Goal: Transaction & Acquisition: Obtain resource

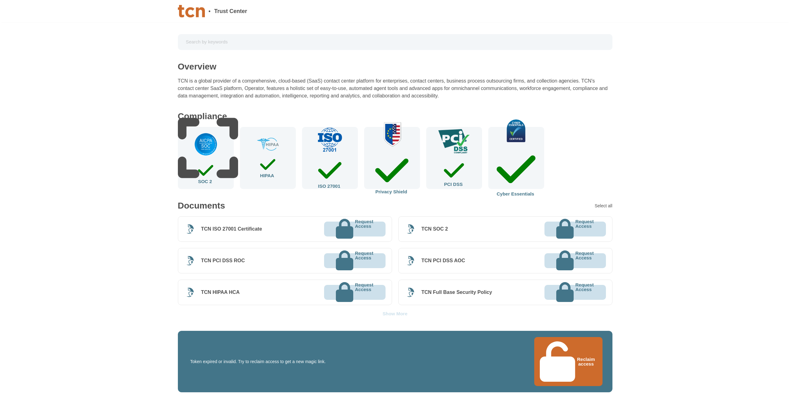
click at [571, 345] on button "Reclaim access" at bounding box center [568, 361] width 68 height 49
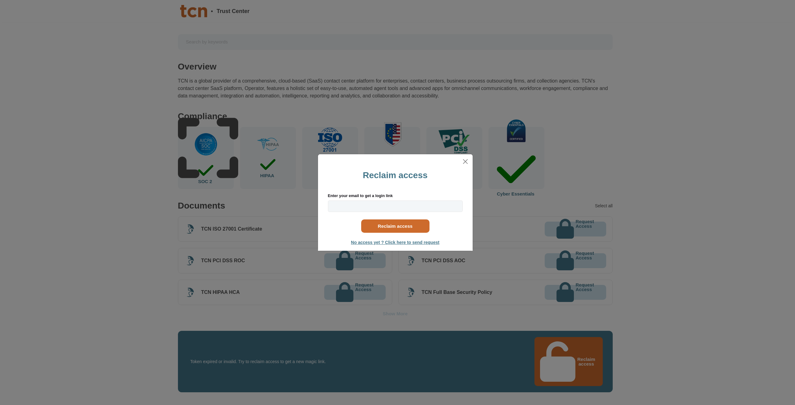
click at [371, 197] on label "Enter your email to get a login link" at bounding box center [395, 196] width 135 height 4
click at [371, 201] on input "Enter your email to get a login link" at bounding box center [395, 206] width 135 height 11
click at [366, 202] on input "Enter your email to get a login link" at bounding box center [395, 206] width 135 height 11
type input "[EMAIL_ADDRESS][DOMAIN_NAME]"
click at [378, 224] on button "Reclaim access" at bounding box center [395, 226] width 68 height 13
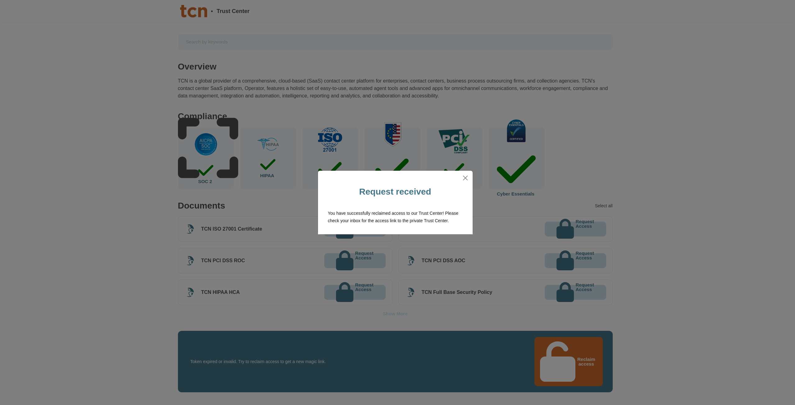
click at [461, 184] on div at bounding box center [395, 178] width 155 height 15
click at [465, 173] on div at bounding box center [395, 178] width 155 height 15
click at [462, 181] on button "Close" at bounding box center [466, 178] width 10 height 10
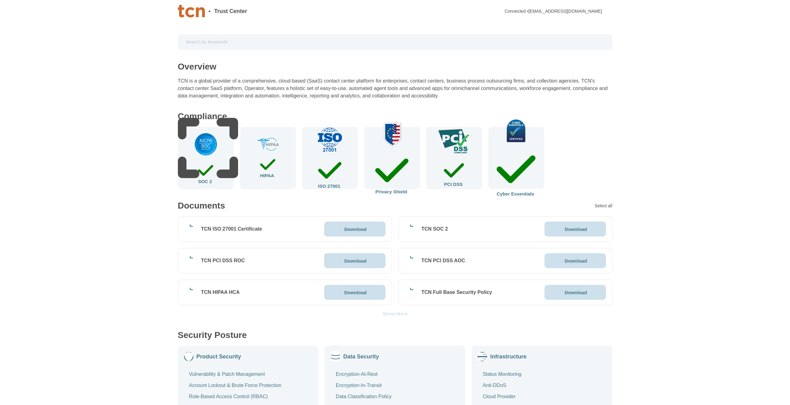
click at [557, 234] on div "Download" at bounding box center [575, 229] width 61 height 15
click at [404, 314] on div "Show More" at bounding box center [395, 313] width 25 height 5
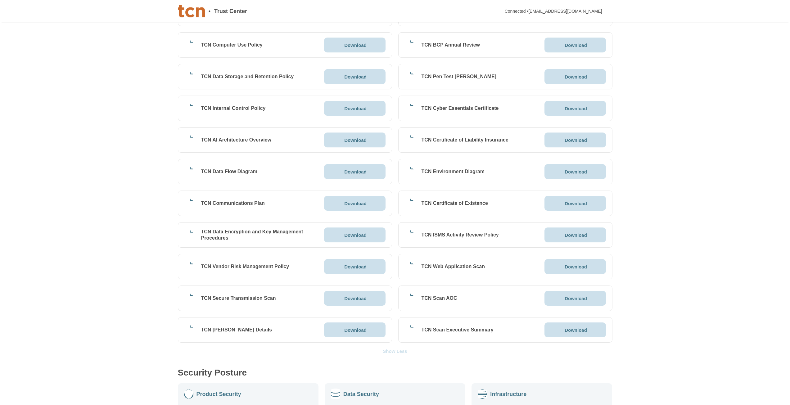
scroll to position [963, 0]
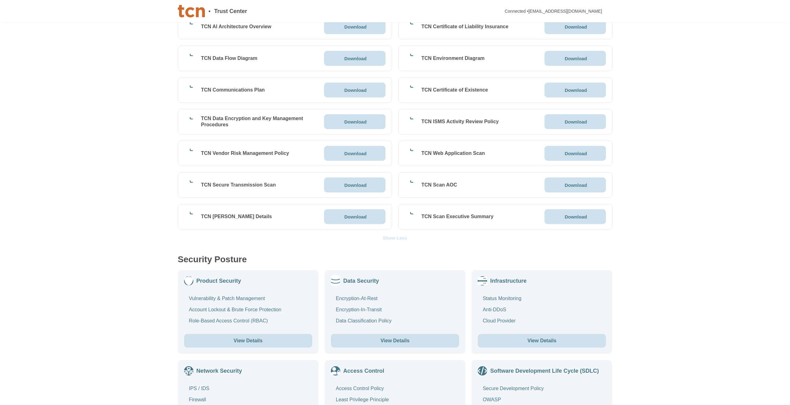
click at [414, 185] on div at bounding box center [409, 184] width 9 height 9
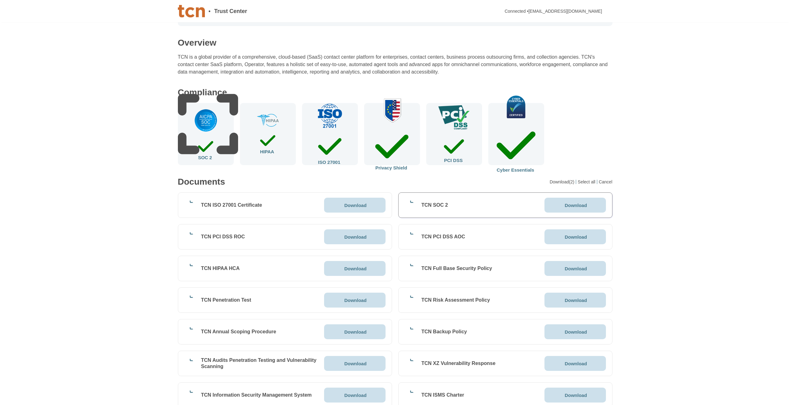
scroll to position [0, 0]
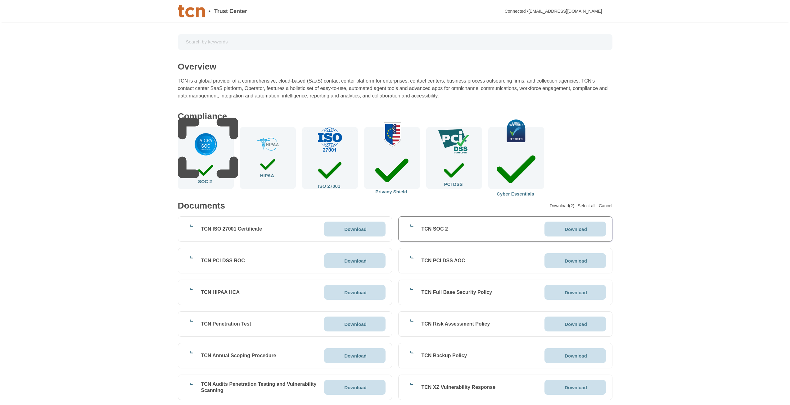
click at [224, 163] on div "SOC 2" at bounding box center [206, 158] width 56 height 62
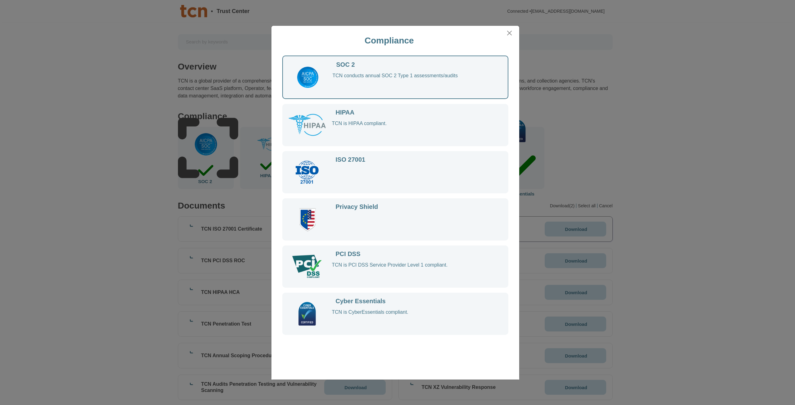
click at [306, 263] on img at bounding box center [307, 267] width 30 height 24
click at [312, 261] on img at bounding box center [307, 267] width 30 height 24
click at [161, 89] on div "Compliance SOC 2 TCN conducts annual SOC 2 Type 1 assessments/audits HIPAA TCN …" at bounding box center [397, 202] width 795 height 405
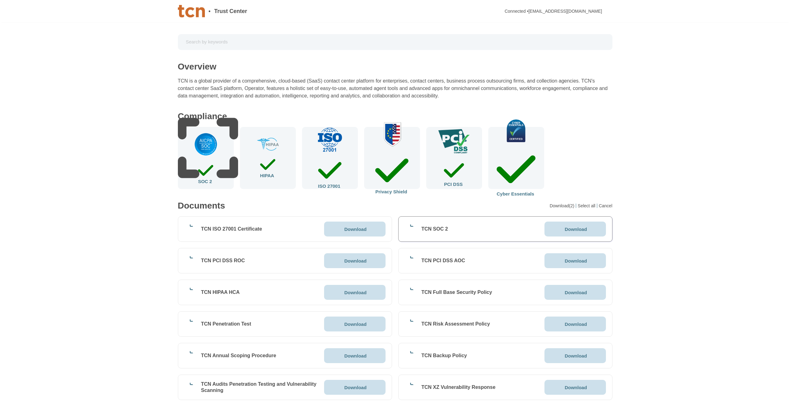
click at [473, 150] on div "PCI DSS" at bounding box center [454, 158] width 56 height 62
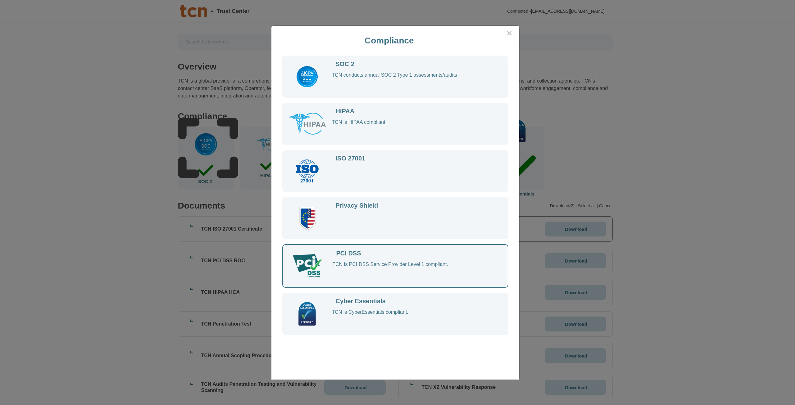
click at [490, 274] on div "TCN is PCI DSS Service Provider Level 1 compliant." at bounding box center [414, 271] width 163 height 20
click at [393, 258] on div "PCI DSS TCN is PCI DSS Service Provider Level 1 compliant." at bounding box center [410, 266] width 155 height 31
click at [393, 262] on div "PCI DSS TCN is PCI DSS Service Provider Level 1 compliant." at bounding box center [410, 266] width 155 height 31
click at [393, 263] on div "TCN is PCI DSS Service Provider Level 1 compliant." at bounding box center [414, 271] width 163 height 20
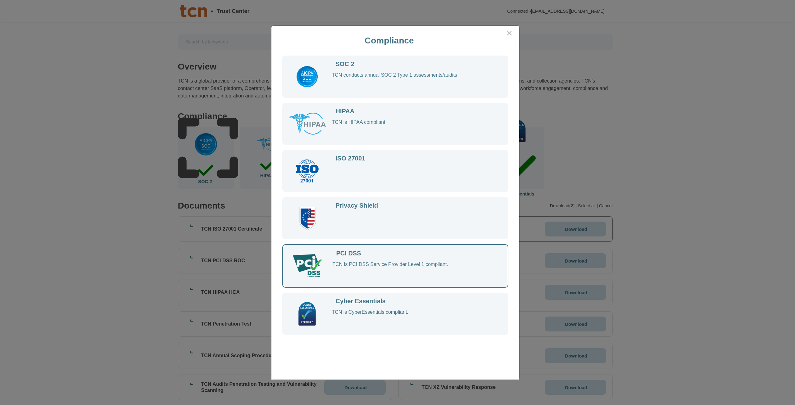
click at [363, 261] on div "PCI DSS TCN is PCI DSS Service Provider Level 1 compliant." at bounding box center [410, 266] width 155 height 31
click at [359, 260] on div "PCI DSS TCN is PCI DSS Service Provider Level 1 compliant." at bounding box center [410, 266] width 155 height 31
click at [361, 263] on div "TCN is PCI DSS Service Provider Level 1 compliant." at bounding box center [414, 271] width 163 height 20
click at [22, 234] on div "Compliance SOC 2 TCN conducts annual SOC 2 Type 1 assessments/audits HIPAA TCN …" at bounding box center [397, 202] width 795 height 405
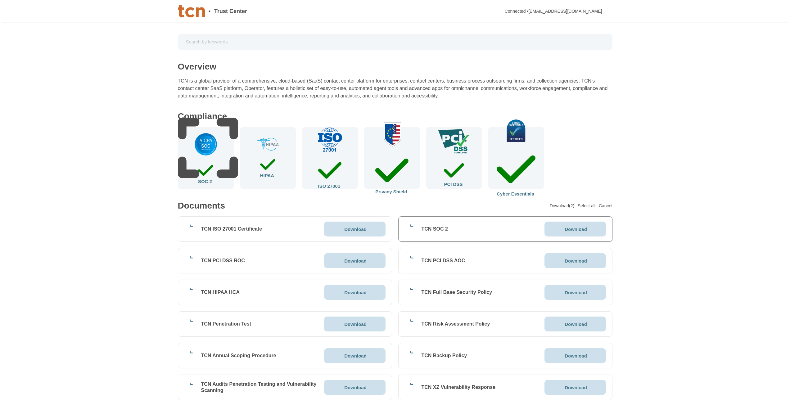
click at [356, 269] on div "TCN PCI DSS ROC Download" at bounding box center [285, 260] width 214 height 25
click at [356, 260] on p "Download" at bounding box center [355, 261] width 22 height 5
click at [350, 295] on p "Download" at bounding box center [355, 292] width 22 height 5
click at [348, 386] on p "Download" at bounding box center [355, 387] width 22 height 5
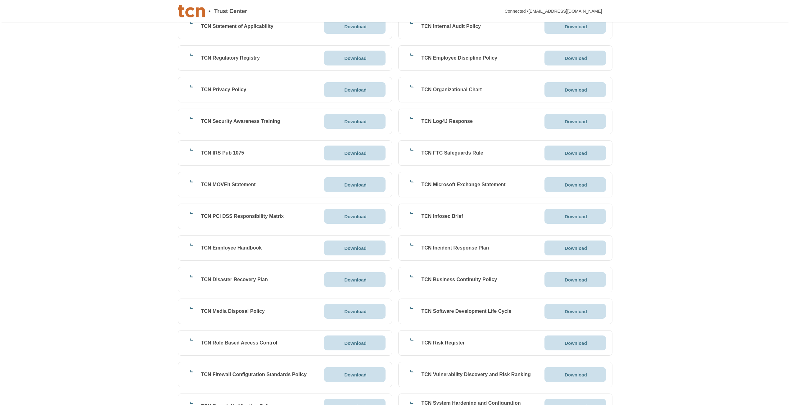
scroll to position [466, 0]
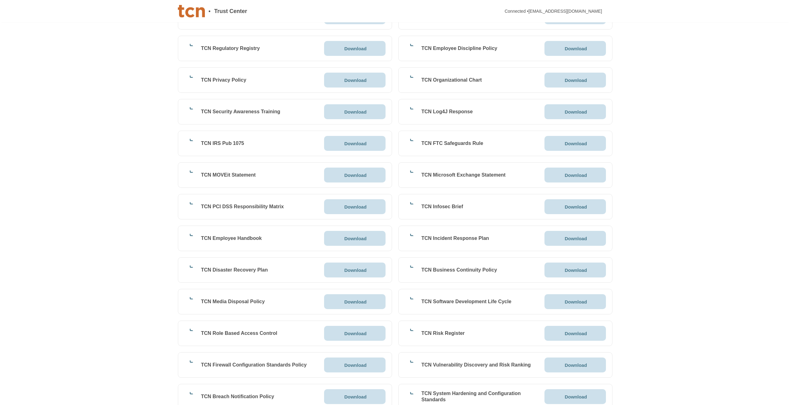
click at [336, 211] on div "Download" at bounding box center [354, 206] width 61 height 15
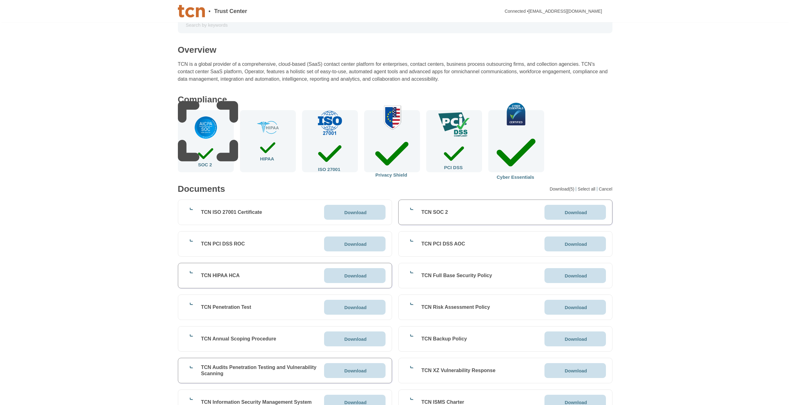
scroll to position [0, 0]
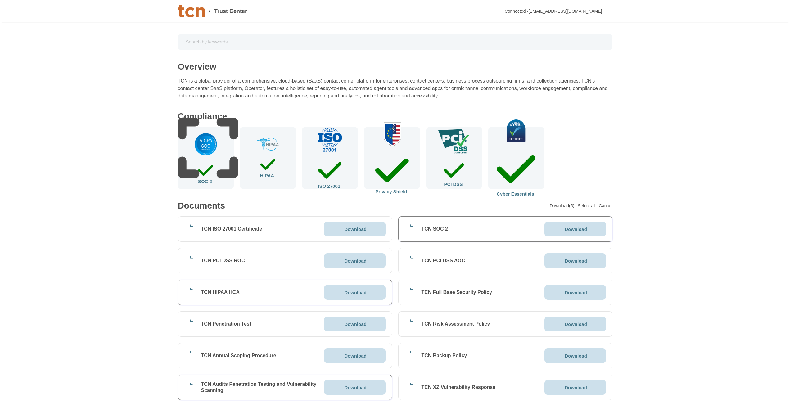
click at [443, 262] on div "TCN PCI DSS AOC" at bounding box center [444, 261] width 44 height 6
click at [575, 264] on div "Download" at bounding box center [575, 260] width 61 height 15
